Goal: Task Accomplishment & Management: Manage account settings

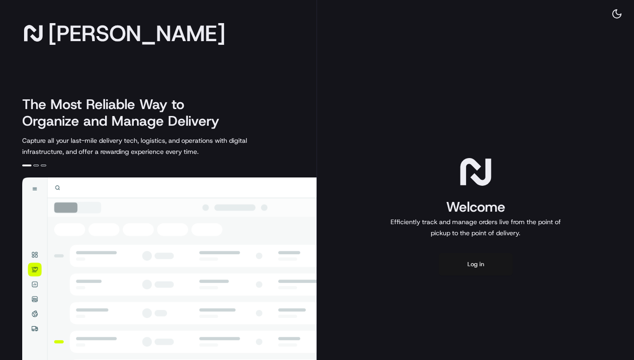
click at [475, 264] on button "Log in" at bounding box center [476, 265] width 74 height 22
click at [484, 268] on button "Log in" at bounding box center [476, 265] width 74 height 22
